Goal: Use online tool/utility: Utilize a website feature to perform a specific function

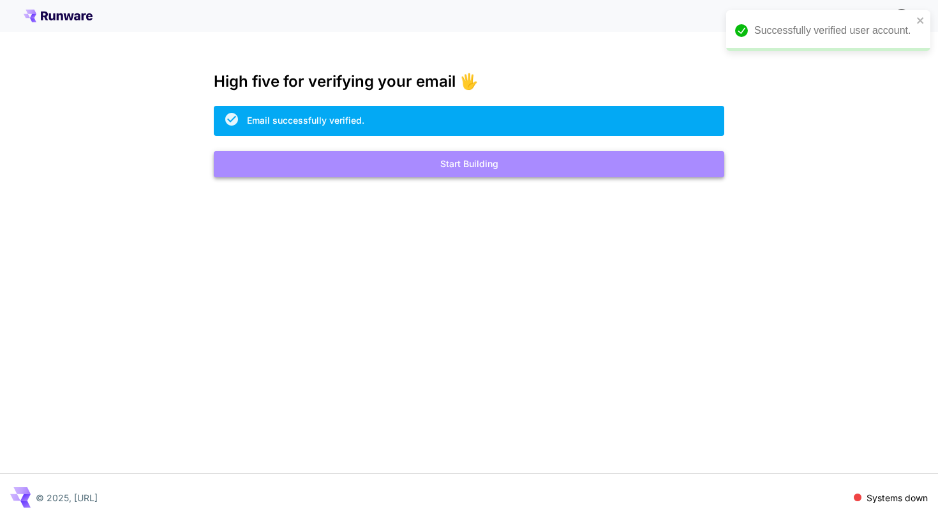
click at [537, 161] on button "Start Building" at bounding box center [469, 164] width 511 height 26
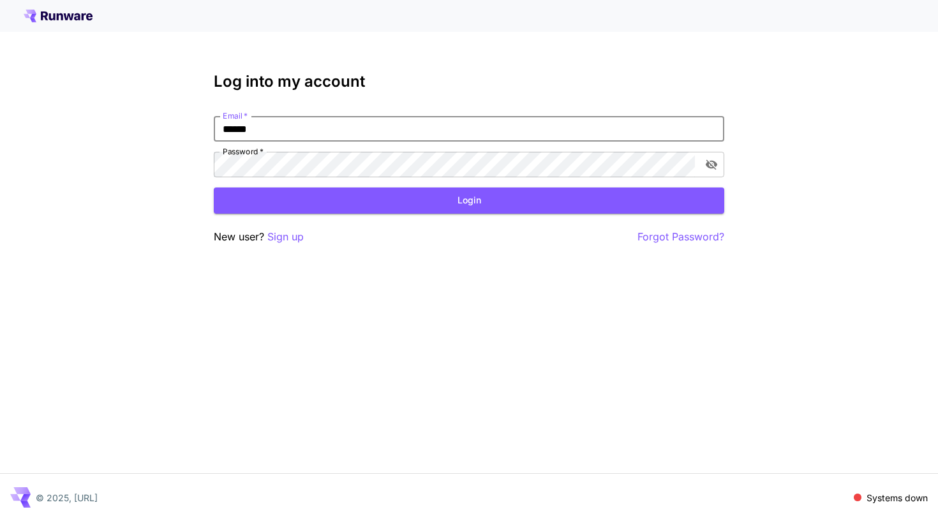
type input "**********"
click at [469, 200] on button "Login" at bounding box center [469, 201] width 511 height 26
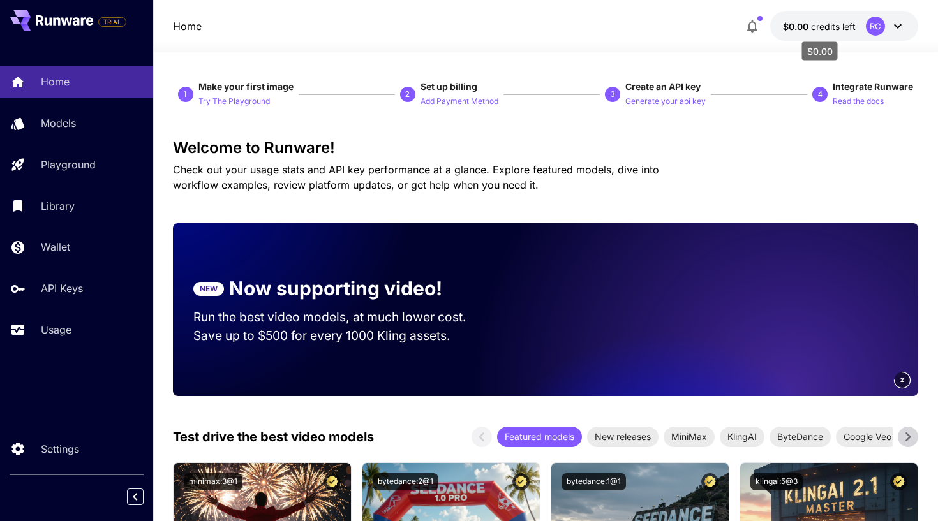
click at [840, 28] on span "credits left" at bounding box center [833, 26] width 45 height 11
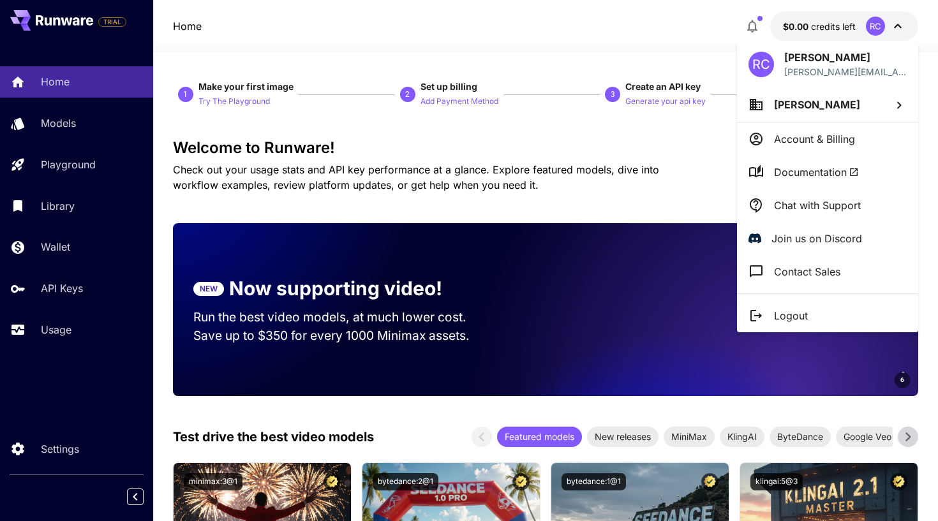
click at [696, 160] on div at bounding box center [469, 260] width 938 height 521
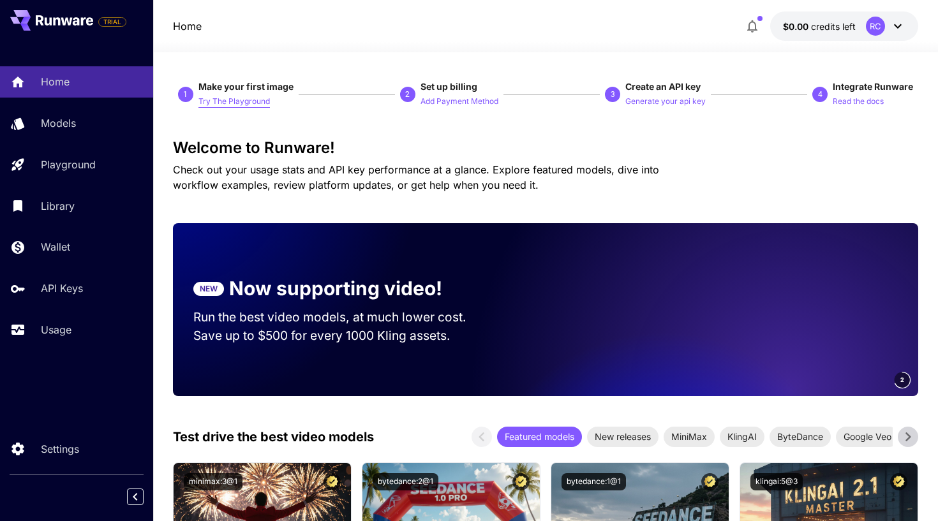
click at [239, 98] on p "Try The Playground" at bounding box center [233, 102] width 71 height 12
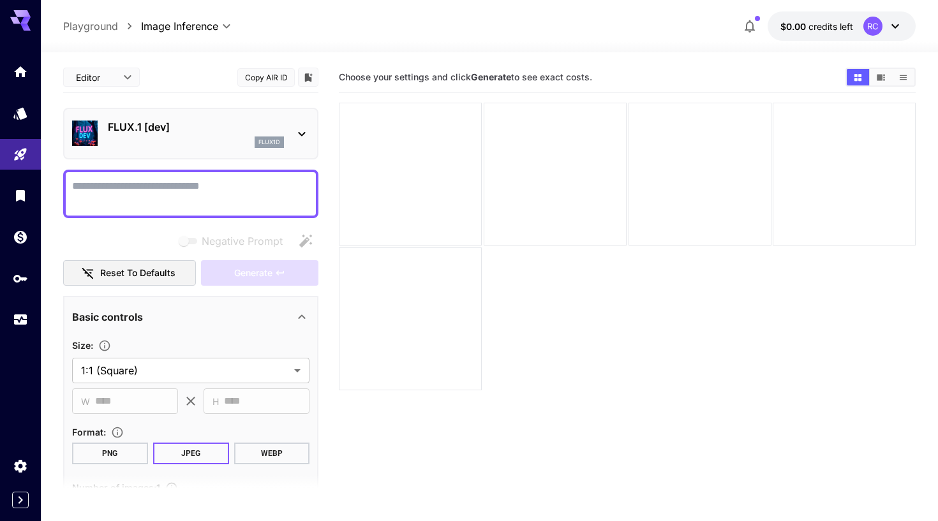
click at [894, 30] on icon at bounding box center [895, 26] width 15 height 15
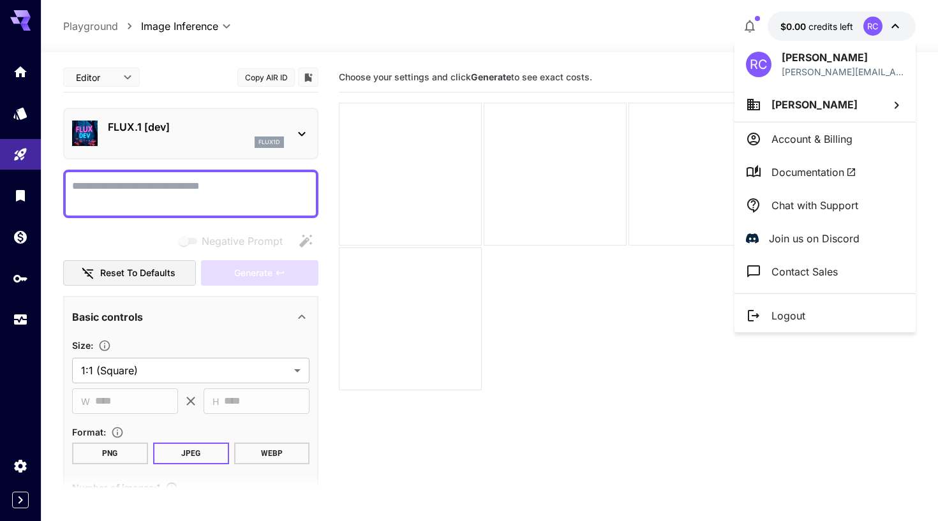
click at [812, 20] on div at bounding box center [469, 260] width 938 height 521
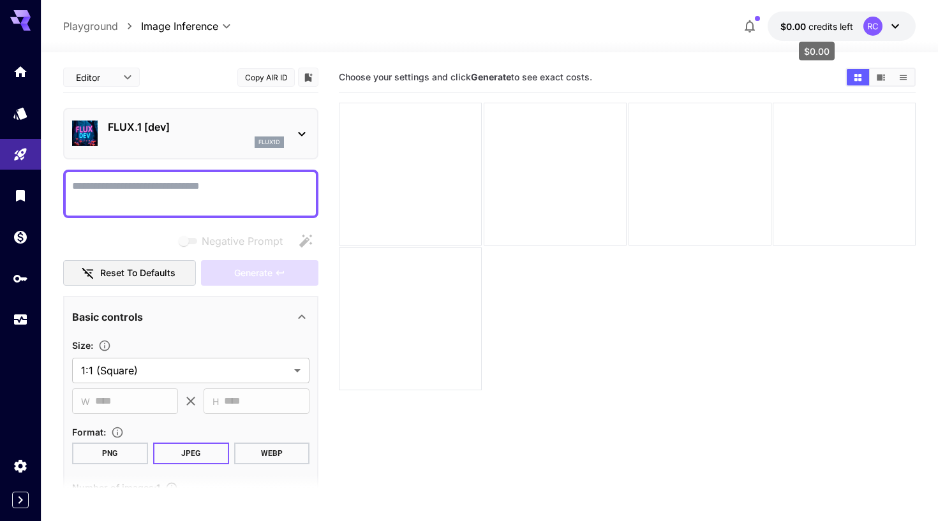
click at [831, 26] on span "credits left" at bounding box center [831, 26] width 45 height 11
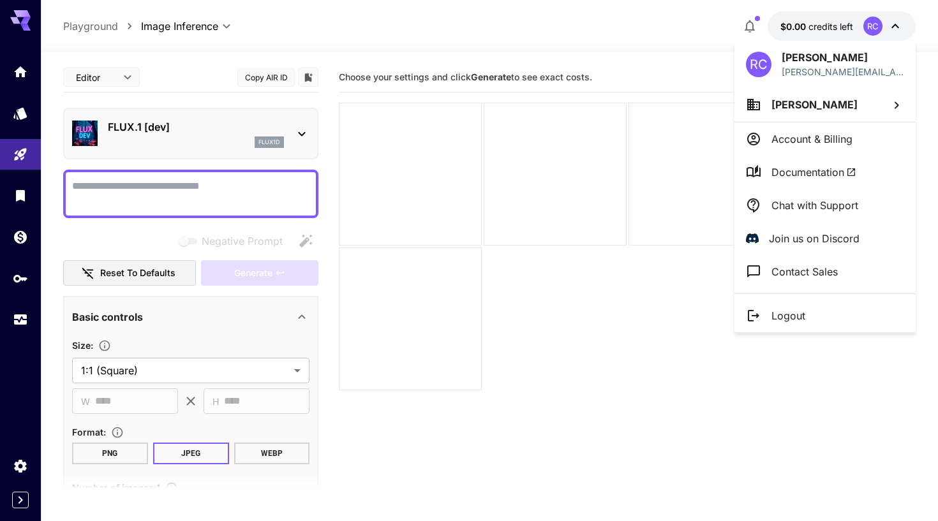
click at [193, 191] on div at bounding box center [469, 260] width 938 height 521
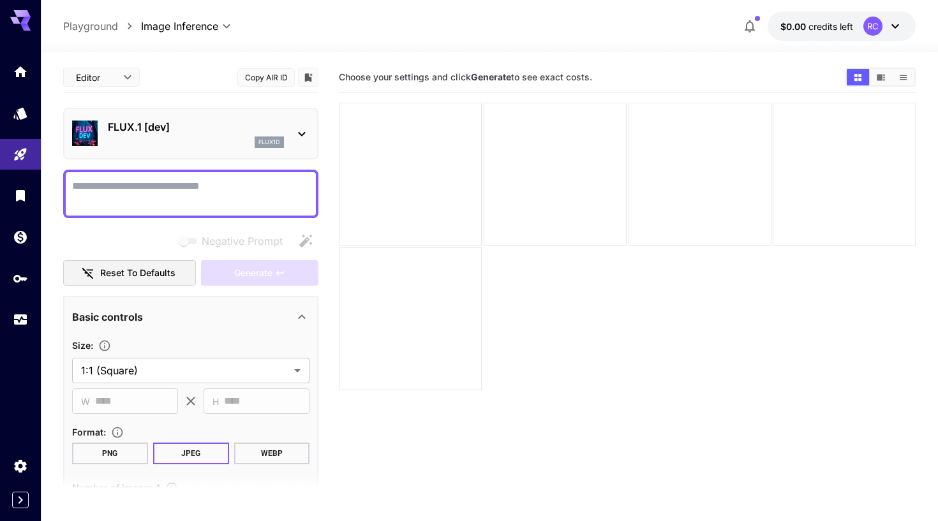
click at [178, 130] on p "FLUX.1 [dev]" at bounding box center [196, 126] width 176 height 15
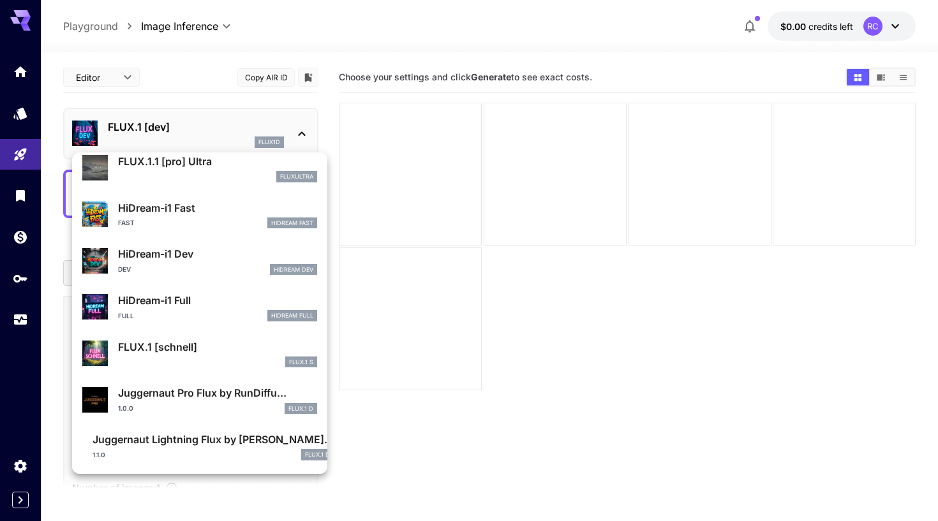
scroll to position [925, 0]
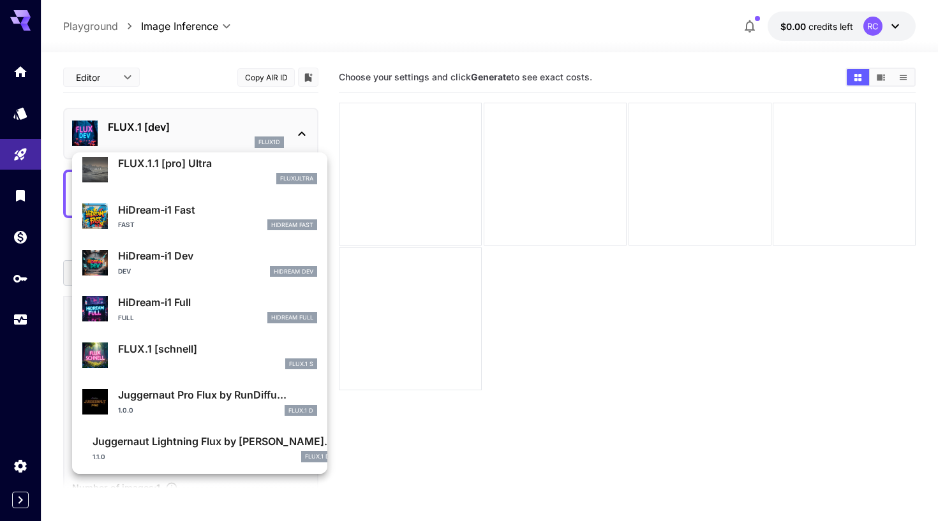
click at [167, 337] on div "FLUX.1 [schnell] FLUX.1 S" at bounding box center [199, 355] width 235 height 39
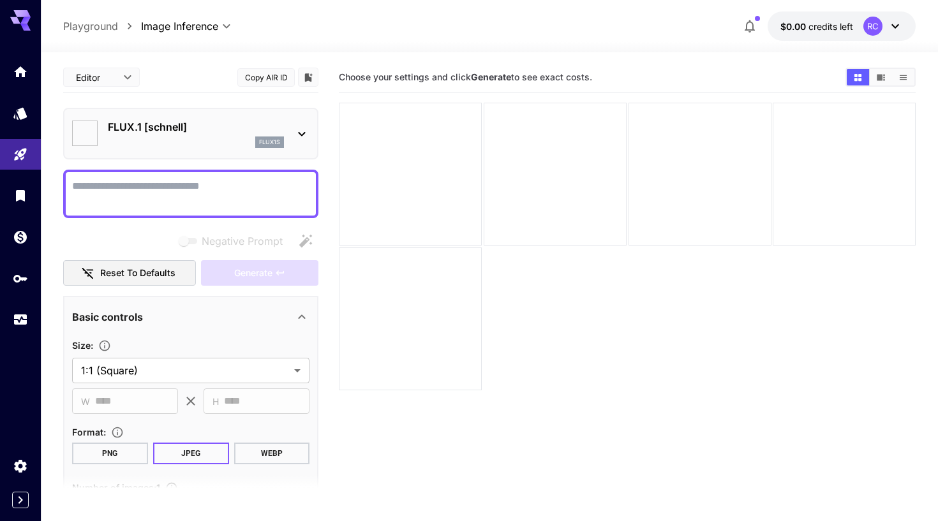
type input "*"
click at [146, 201] on textarea "Negative Prompt" at bounding box center [190, 194] width 237 height 31
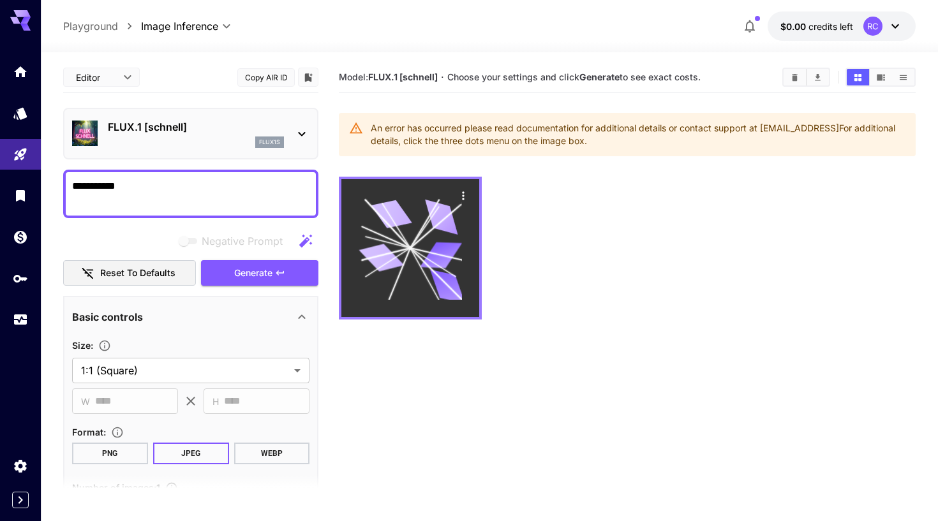
type textarea "**********"
click at [444, 234] on icon at bounding box center [410, 248] width 103 height 103
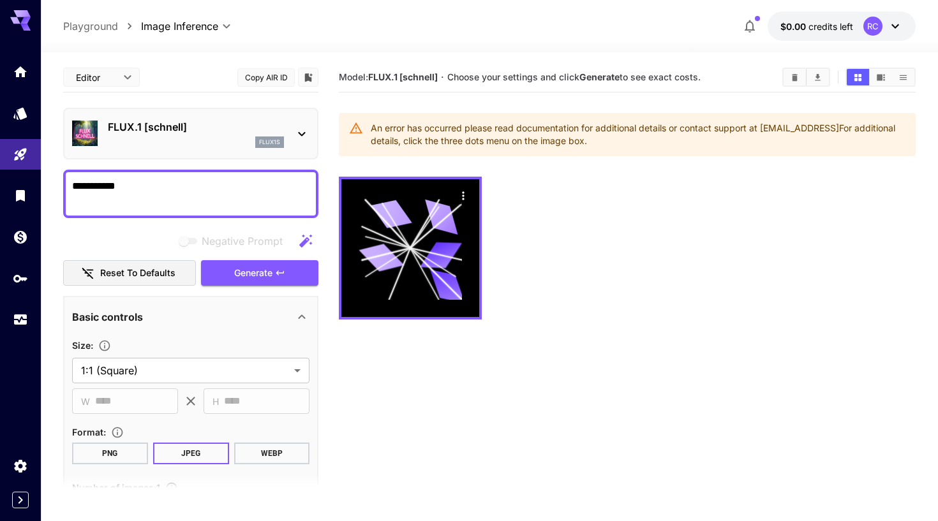
click at [750, 28] on icon "button" at bounding box center [749, 26] width 15 height 15
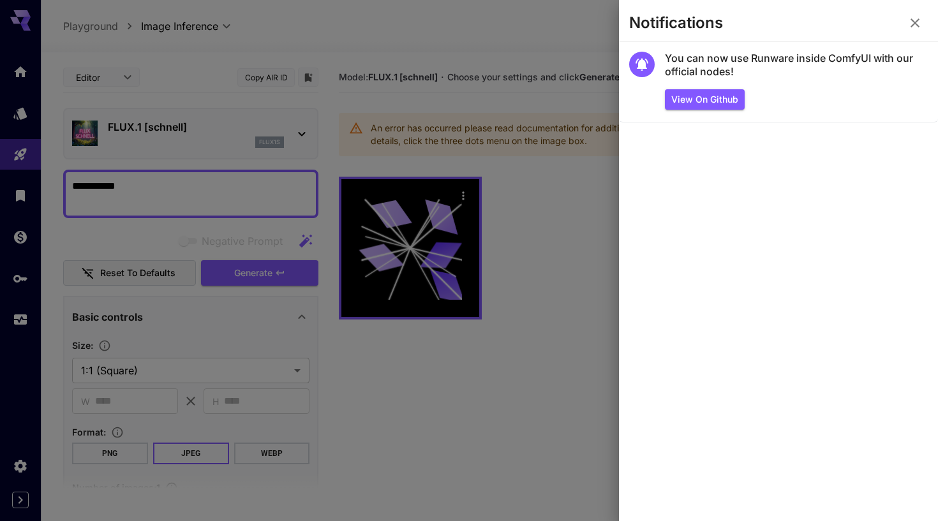
click at [569, 43] on div at bounding box center [469, 260] width 938 height 521
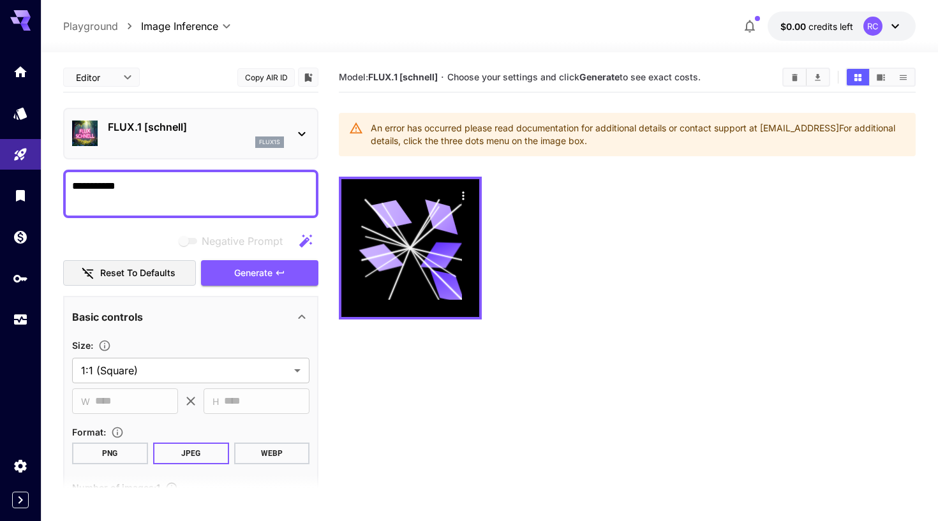
click at [894, 22] on icon at bounding box center [895, 26] width 15 height 15
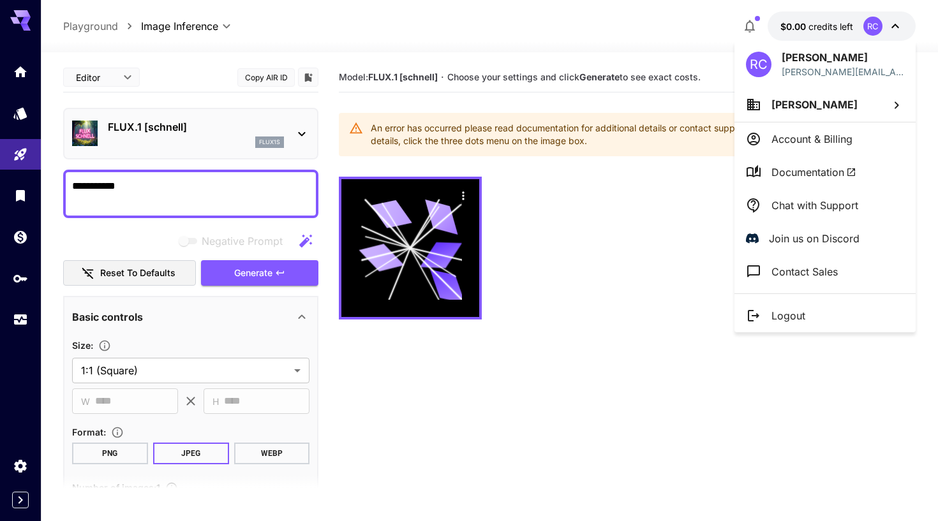
click at [807, 310] on li "Logout" at bounding box center [825, 315] width 181 height 33
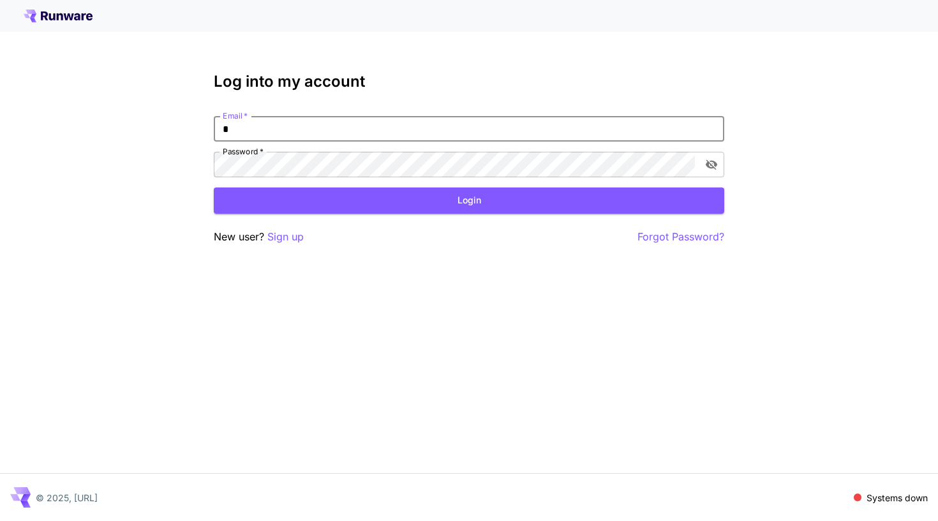
type input "**********"
click at [405, 215] on div "**********" at bounding box center [469, 159] width 511 height 172
click at [410, 203] on button "Login" at bounding box center [469, 201] width 511 height 26
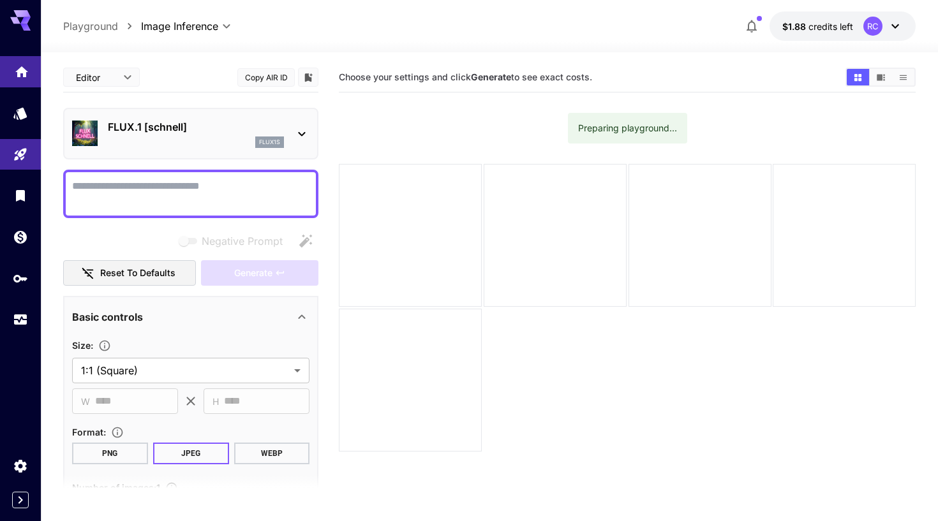
click at [22, 79] on link at bounding box center [20, 71] width 41 height 31
